Goal: Information Seeking & Learning: Learn about a topic

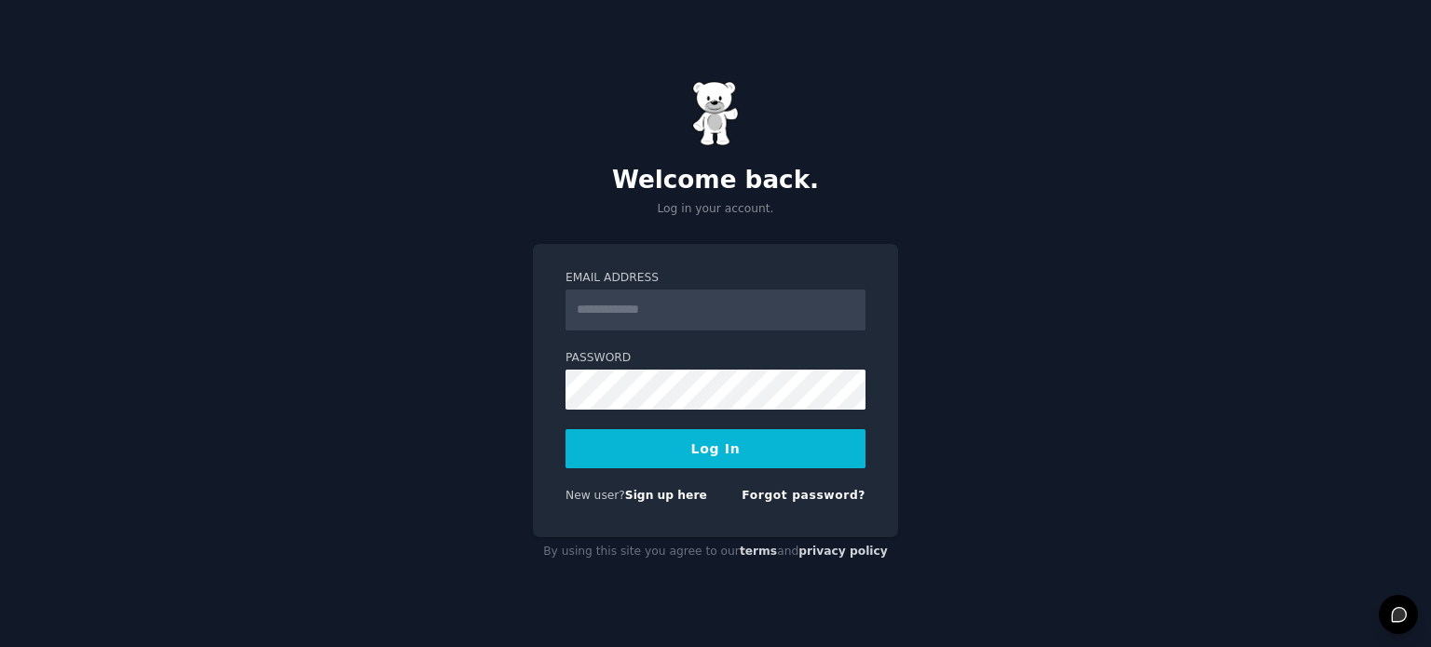
click at [736, 314] on input "Email Address" at bounding box center [715, 310] width 300 height 41
click at [644, 315] on input "Email Address" at bounding box center [715, 310] width 300 height 41
type input "**********"
click at [560, 409] on div "**********" at bounding box center [715, 390] width 365 height 293
click at [853, 492] on link "Forgot password?" at bounding box center [803, 495] width 124 height 13
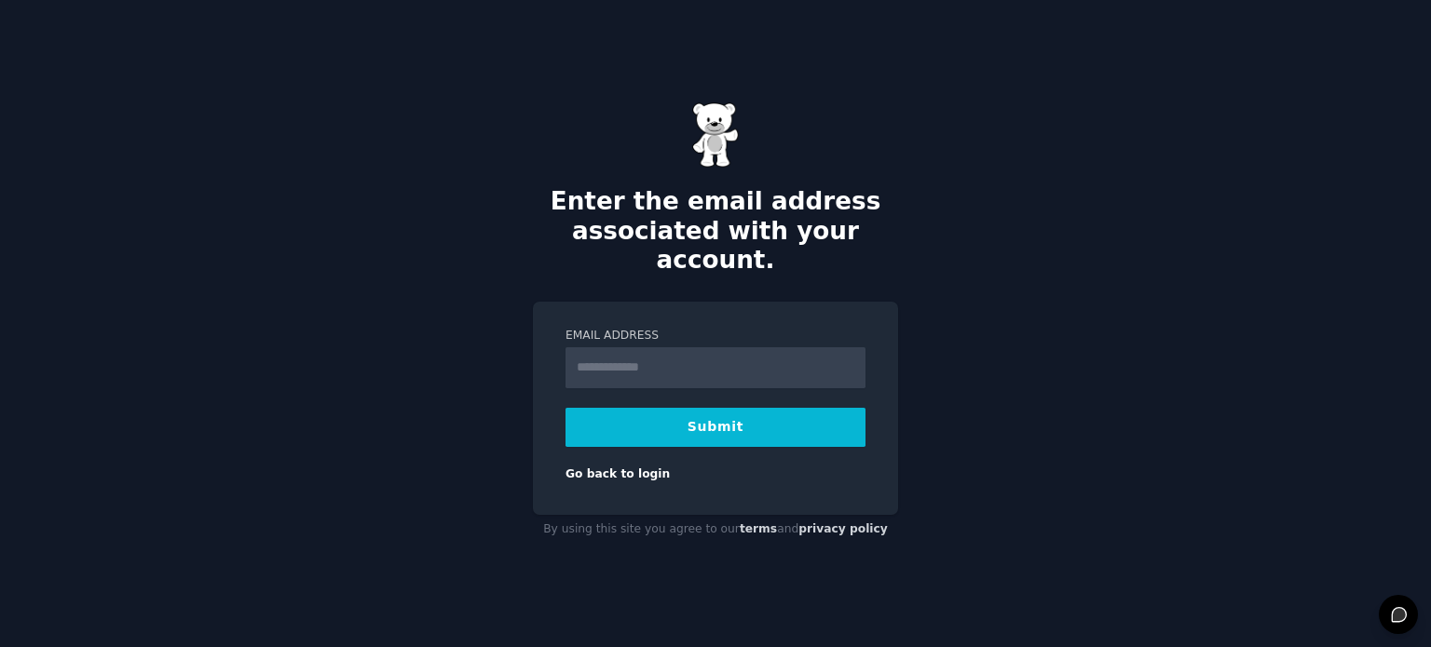
click at [695, 348] on input "Email Address" at bounding box center [715, 367] width 300 height 41
type input "**********"
click at [720, 420] on button "Submit" at bounding box center [715, 427] width 300 height 39
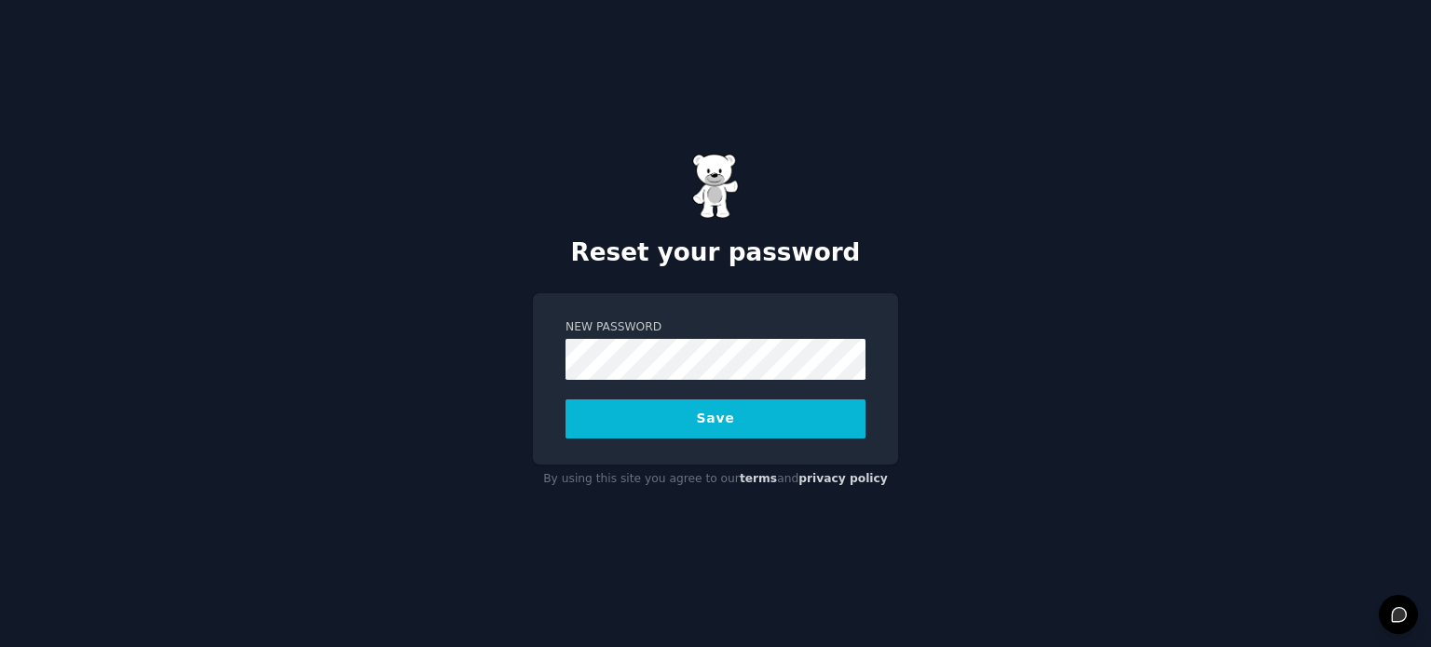
click at [694, 408] on button "Save" at bounding box center [715, 419] width 300 height 39
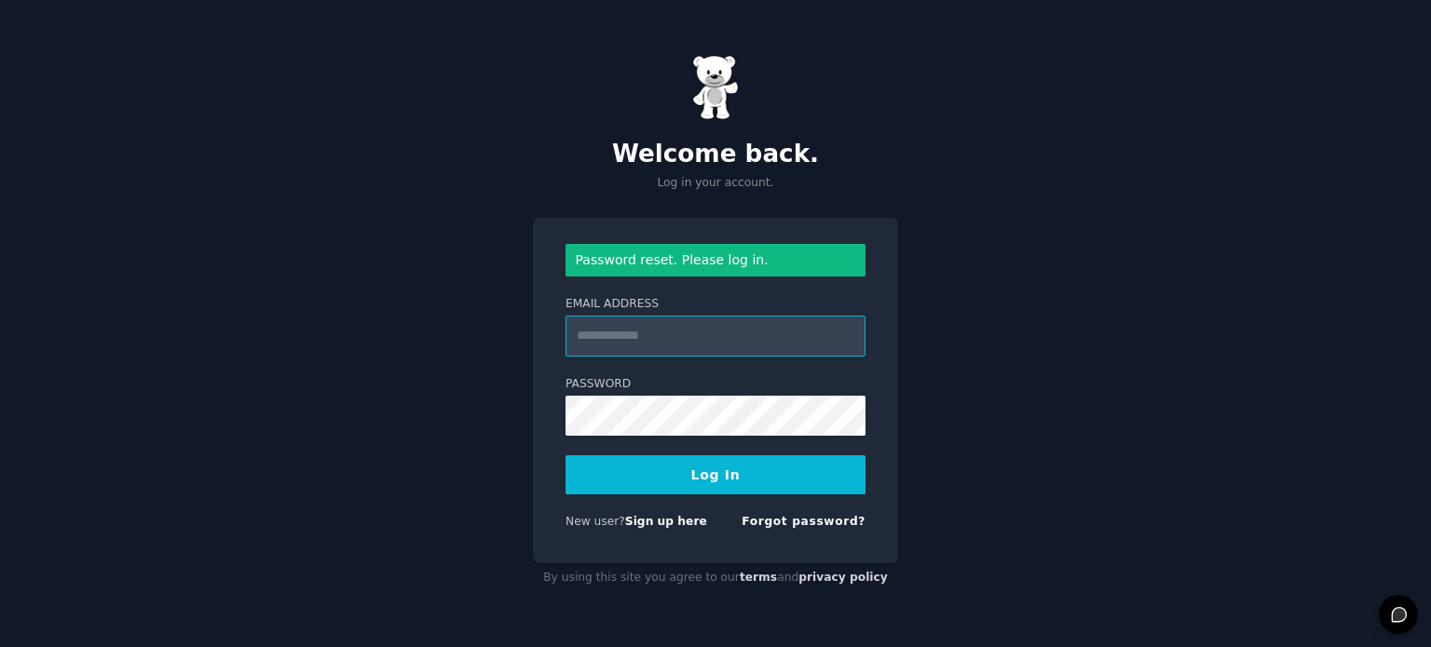
click at [663, 332] on input "Email Address" at bounding box center [715, 336] width 300 height 41
type input "**********"
click at [724, 469] on button "Log In" at bounding box center [715, 474] width 300 height 39
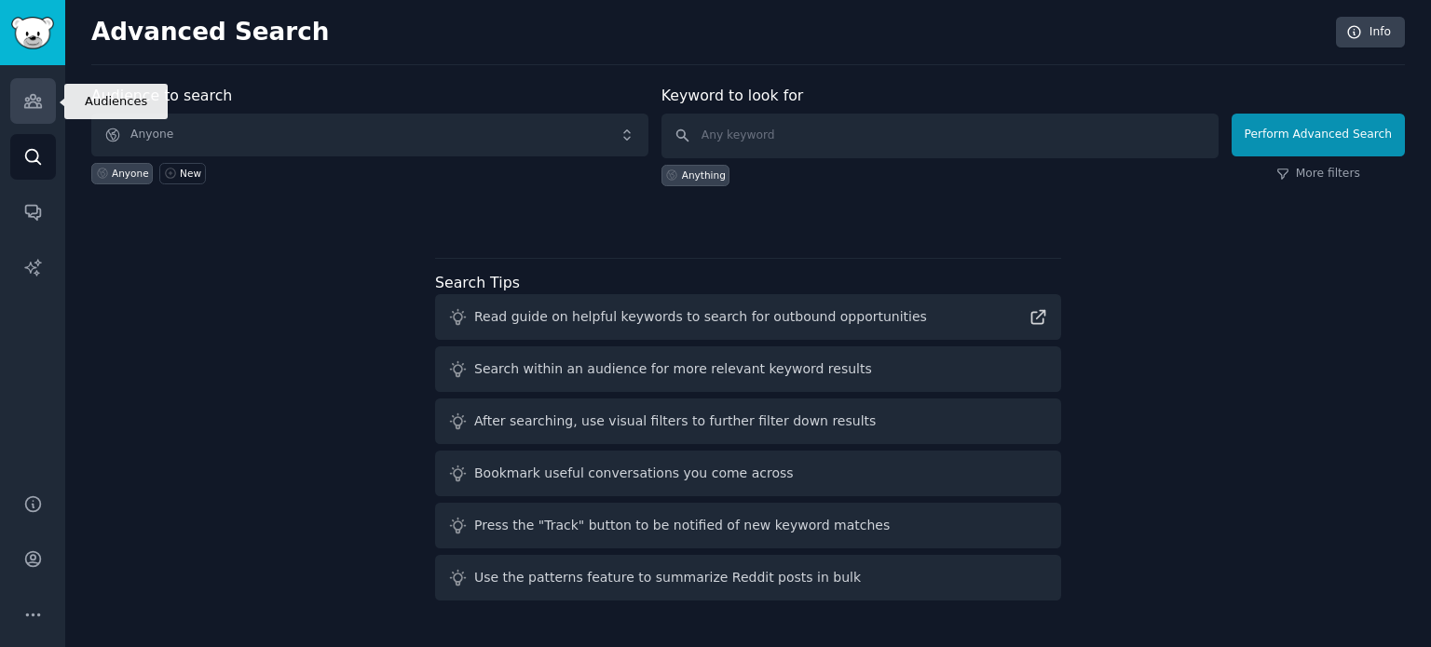
click at [34, 97] on icon "Sidebar" at bounding box center [32, 101] width 17 height 13
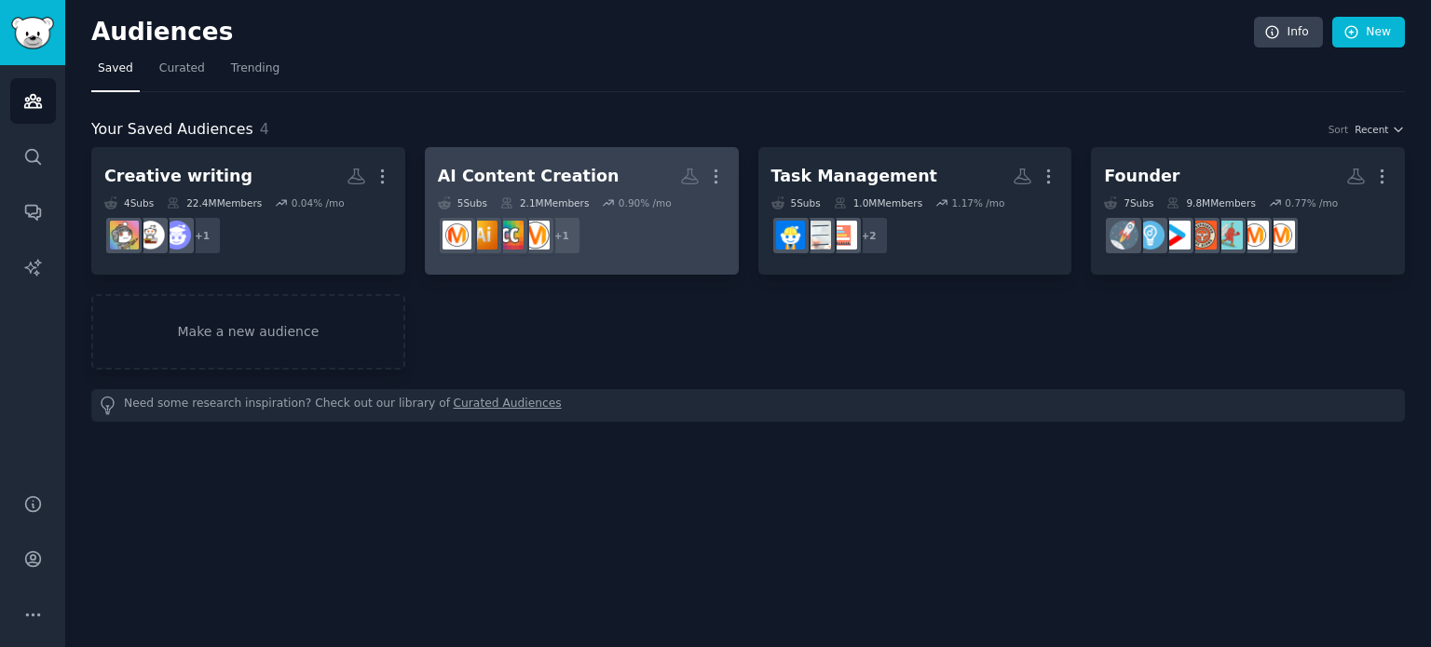
click at [574, 178] on div "AI Content Creation" at bounding box center [529, 176] width 182 height 23
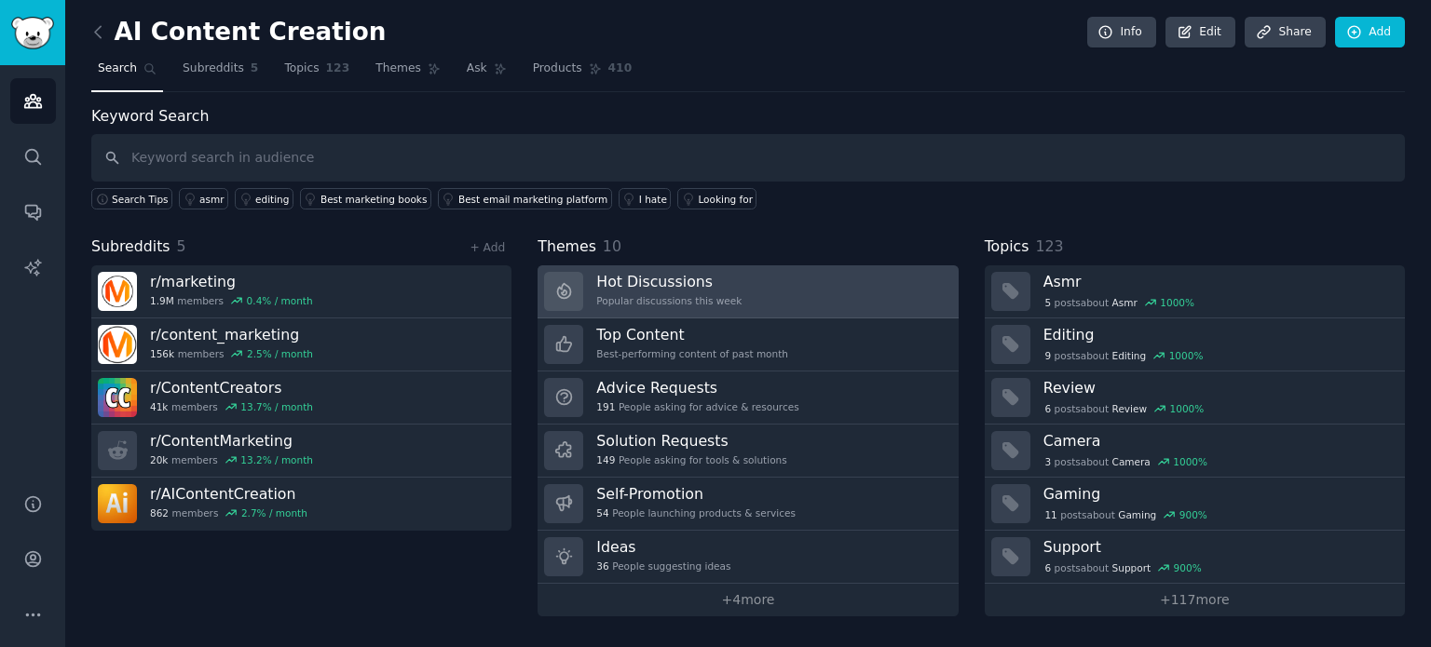
click at [712, 284] on h3 "Hot Discussions" at bounding box center [668, 282] width 145 height 20
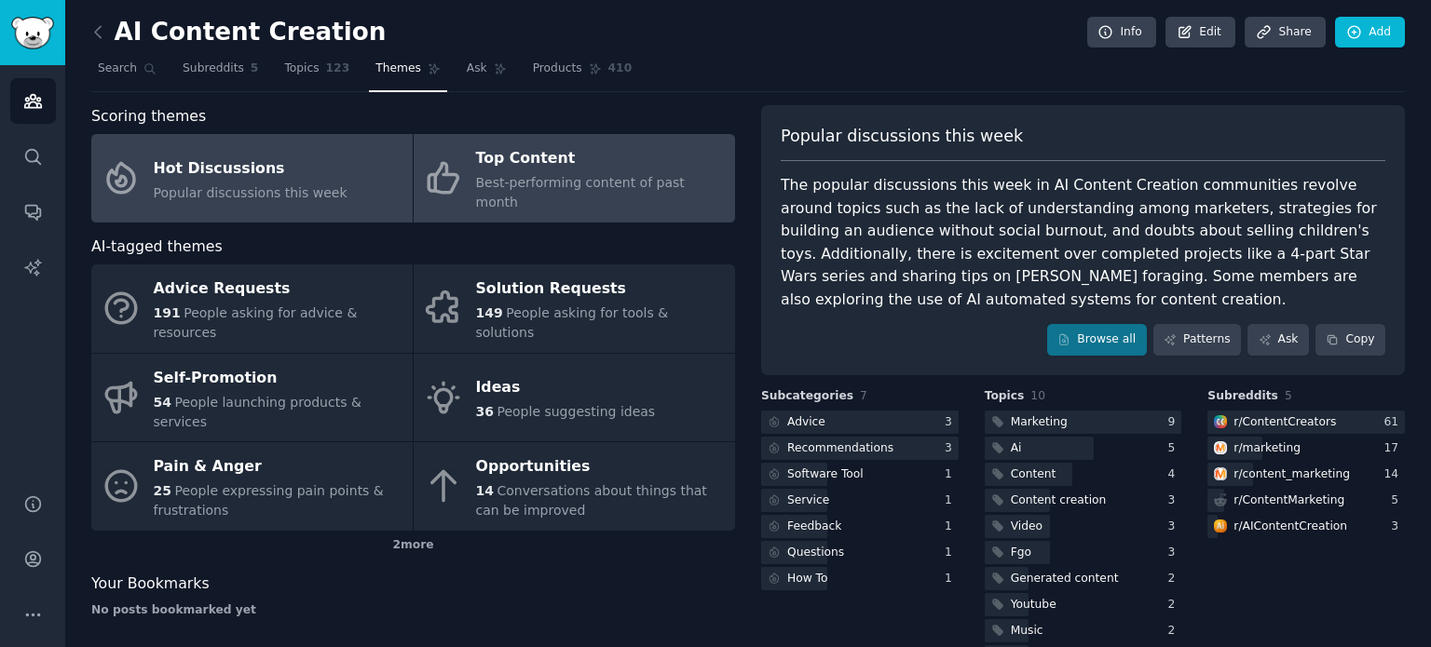
click at [550, 153] on div "Top Content" at bounding box center [601, 159] width 250 height 30
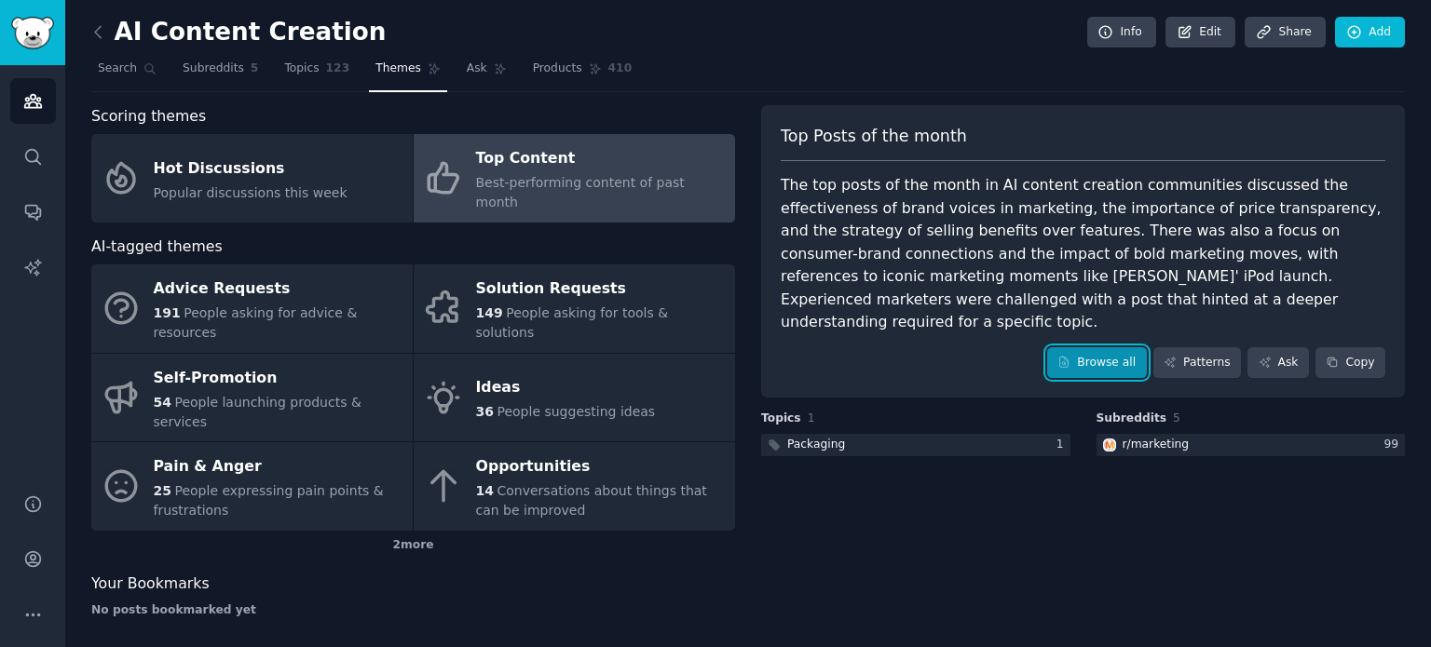
click at [1092, 347] on link "Browse all" at bounding box center [1097, 363] width 100 height 32
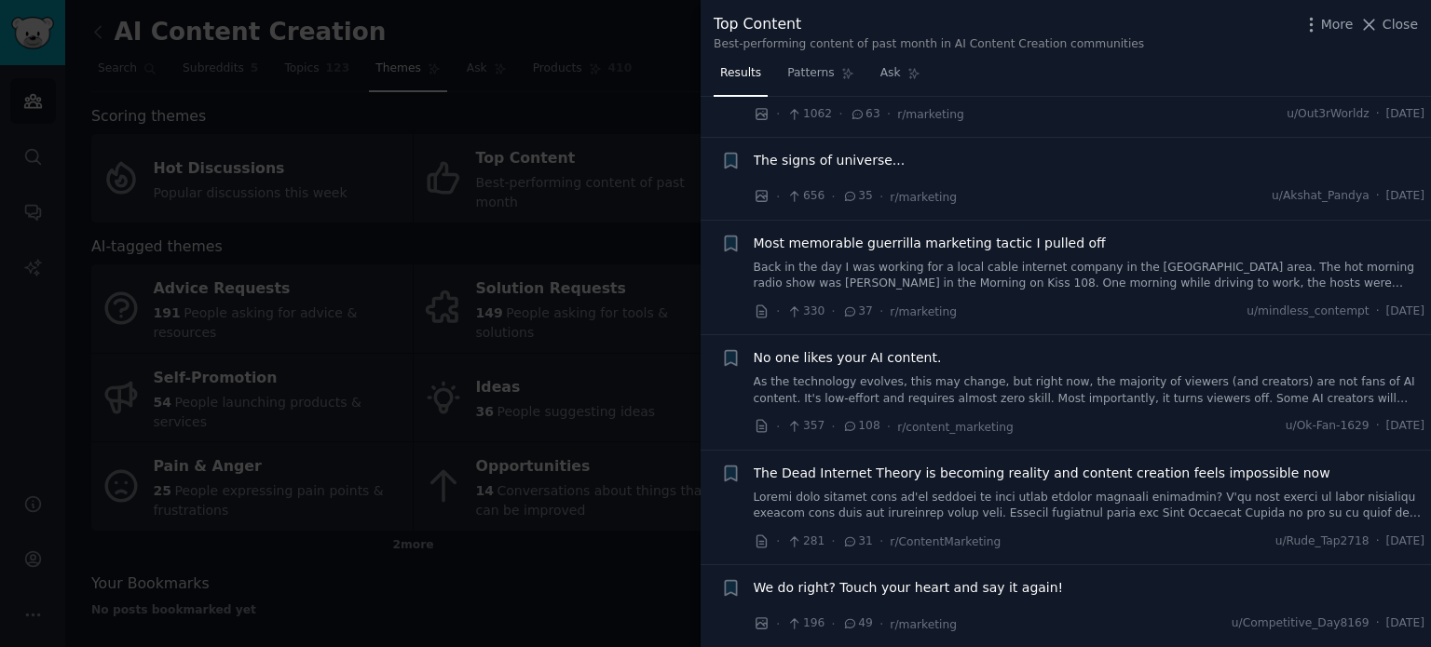
scroll to position [86, 0]
click at [986, 379] on link "As the technology evolves, this may change, but right now, the majority of view…" at bounding box center [1088, 391] width 671 height 33
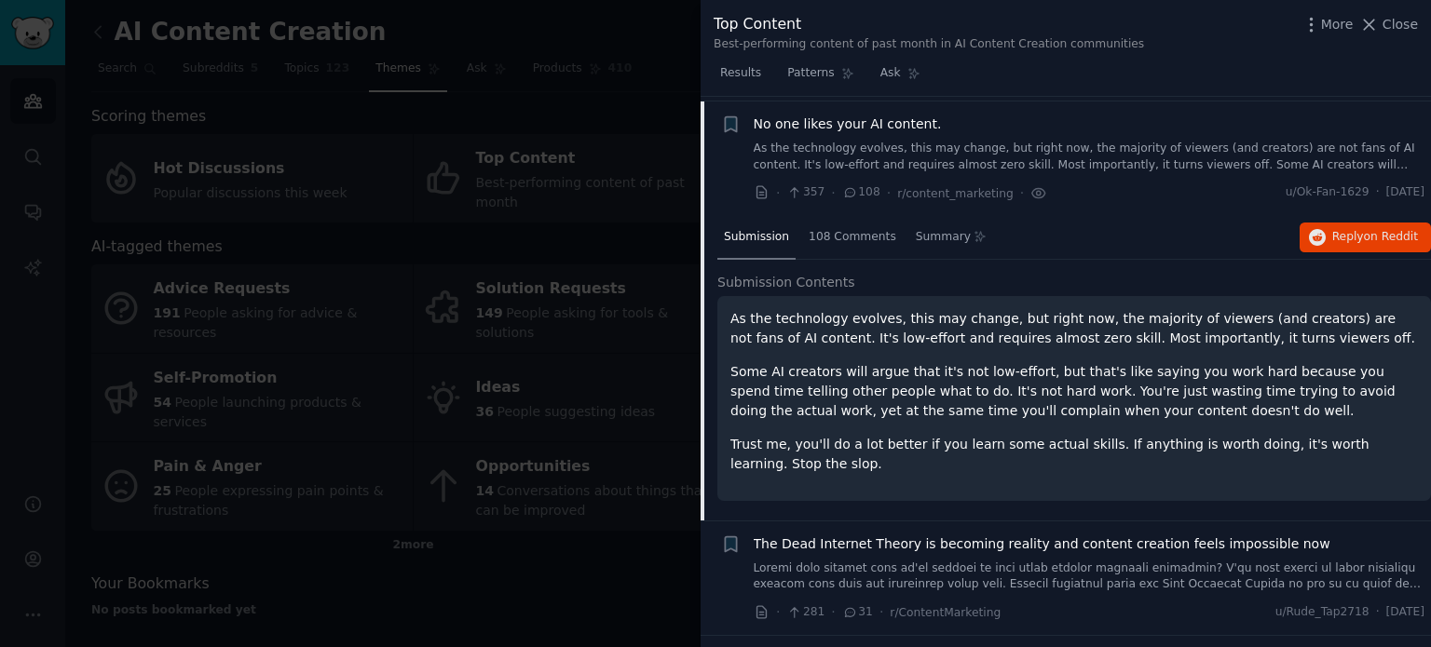
scroll to position [324, 0]
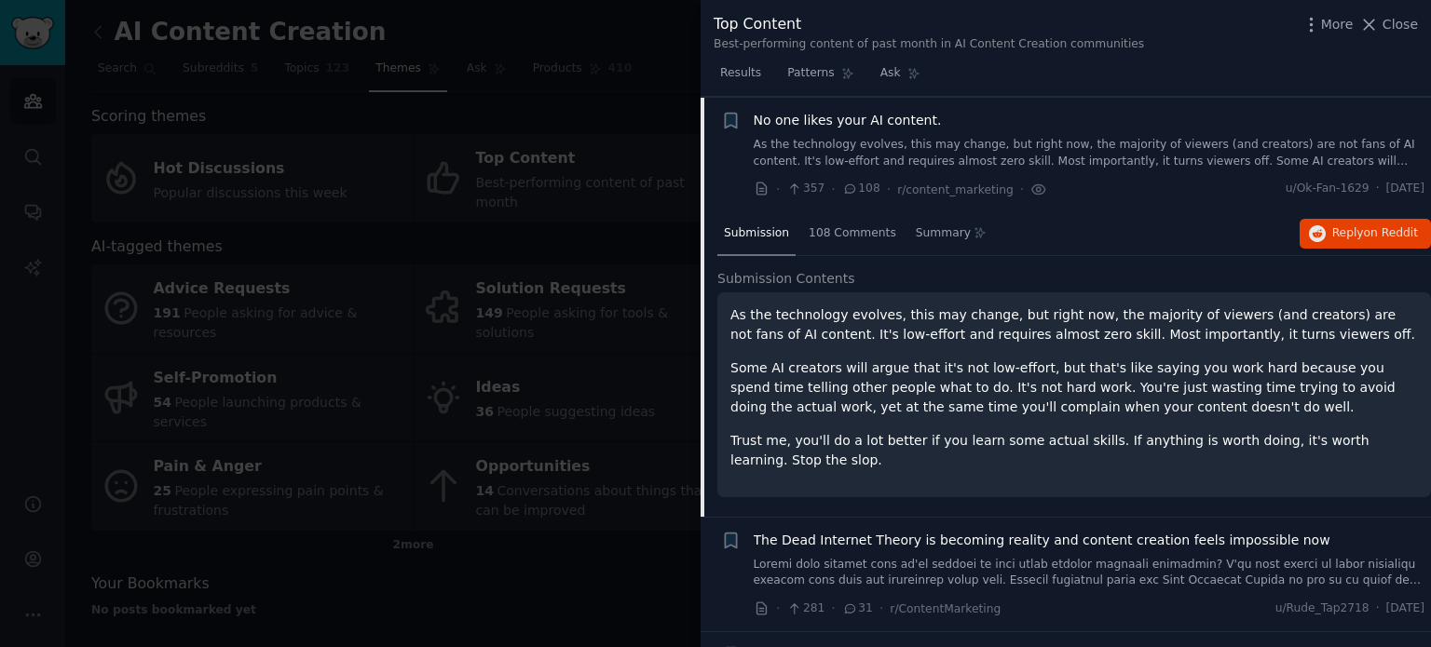
click at [986, 379] on p "Some AI creators will argue that it's not low-effort, but that's like saying yo…" at bounding box center [1073, 388] width 687 height 59
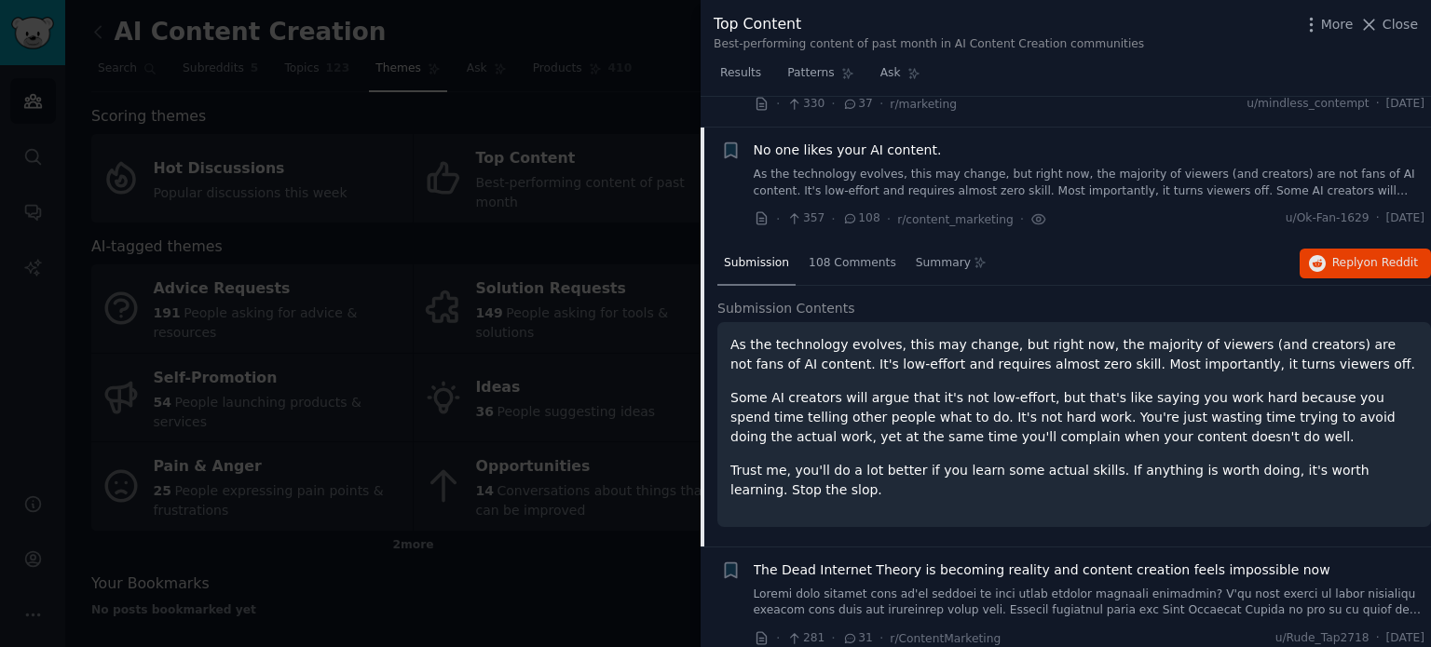
scroll to position [293, 0]
click at [1352, 253] on button "Reply on Reddit" at bounding box center [1364, 265] width 131 height 30
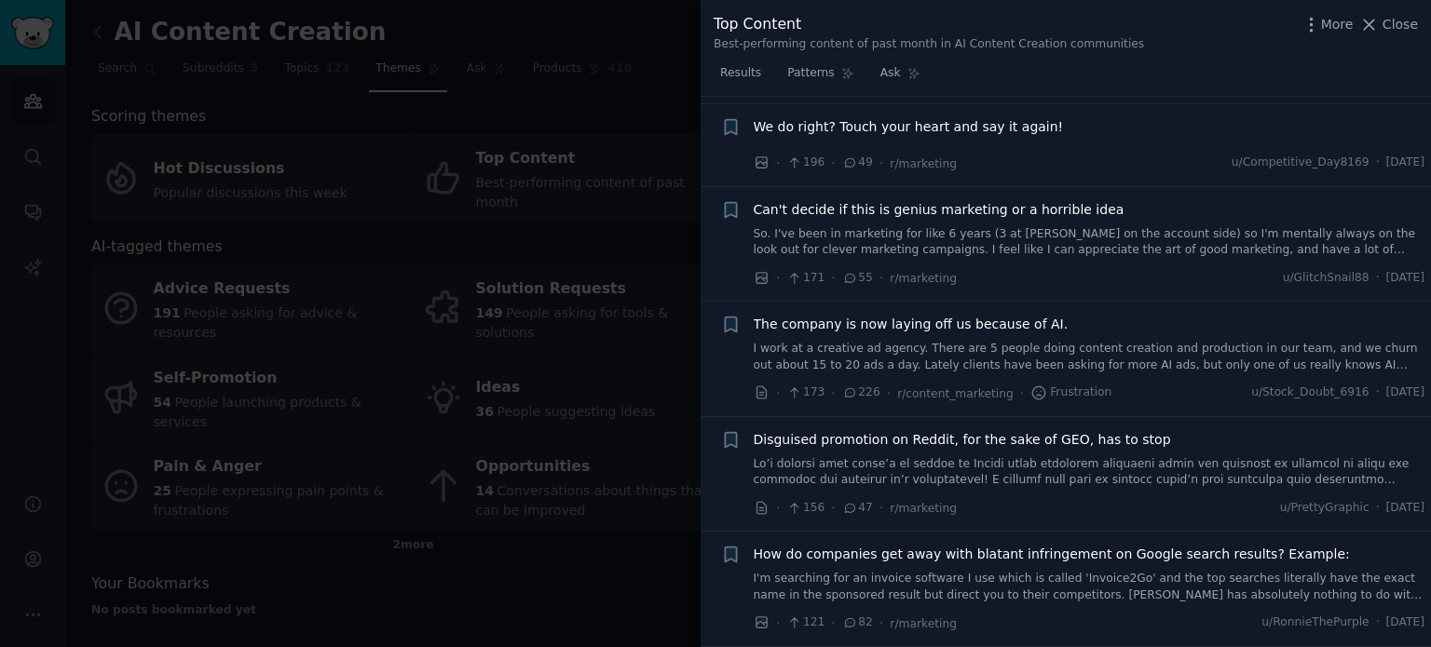
scroll to position [849, 0]
click at [968, 335] on div "The company is now laying off us because of AI. I work at a creative ad agency.…" at bounding box center [1088, 347] width 671 height 59
click at [945, 319] on span "The company is now laying off us because of AI." at bounding box center [910, 328] width 315 height 20
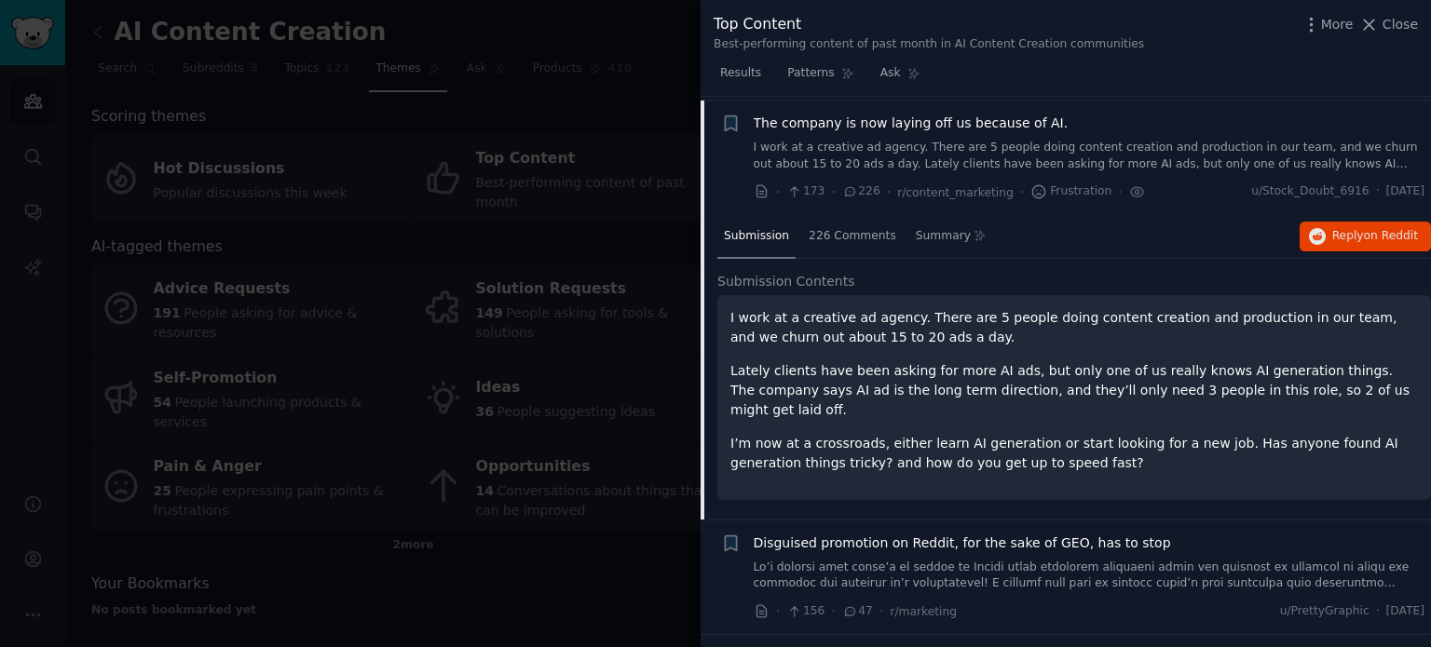
scroll to position [752, 0]
click at [1333, 238] on span "Reply on Reddit" at bounding box center [1375, 233] width 86 height 17
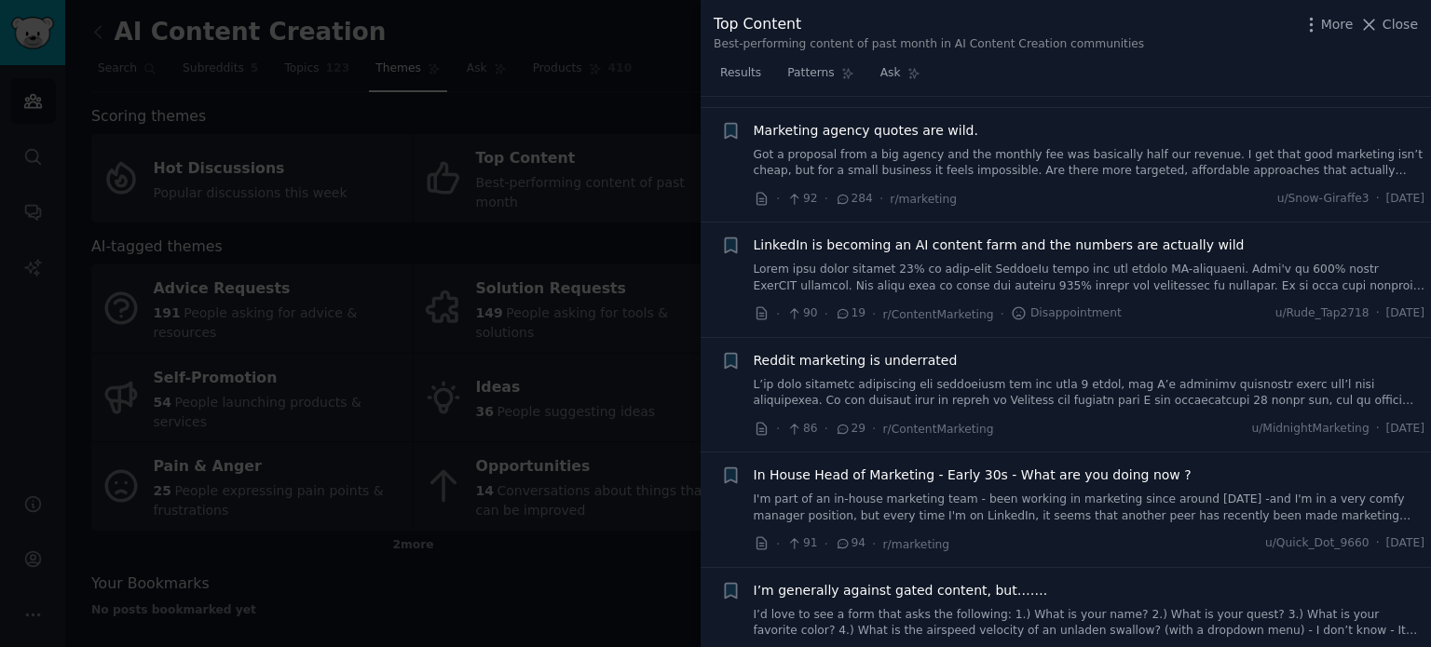
scroll to position [1389, 0]
click at [1056, 380] on link at bounding box center [1088, 396] width 671 height 33
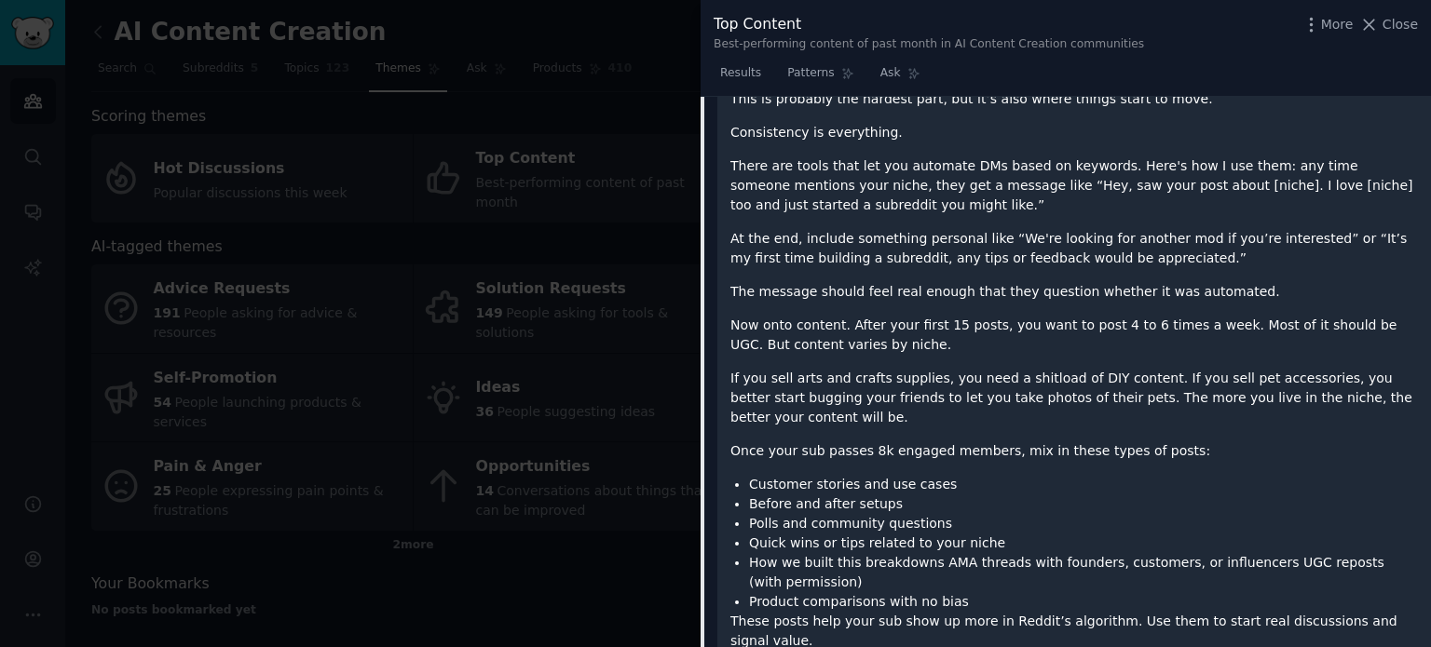
scroll to position [2101, 0]
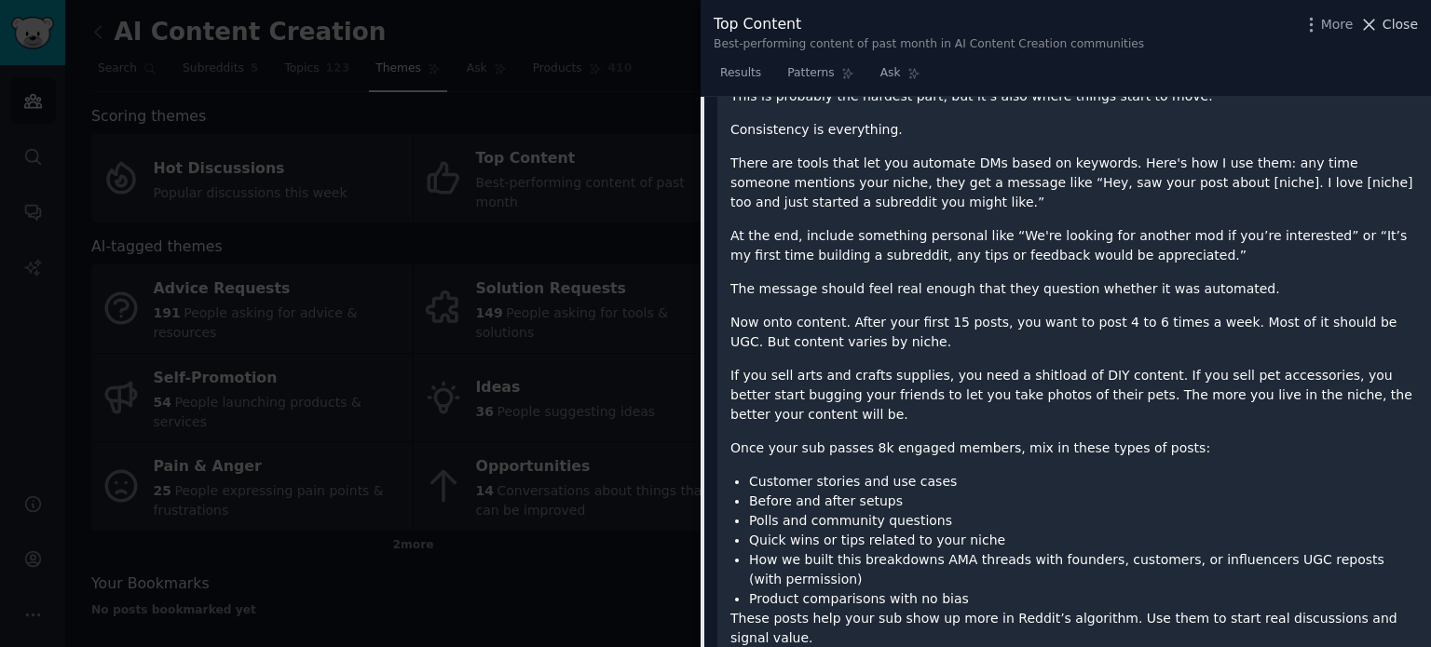
click at [1386, 20] on span "Close" at bounding box center [1399, 25] width 35 height 20
